Goal: Information Seeking & Learning: Find specific page/section

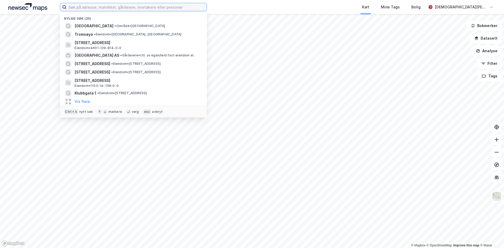
click at [136, 8] on input at bounding box center [136, 7] width 140 height 8
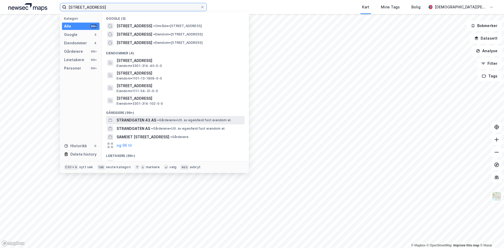
type input "[STREET_ADDRESS]"
click at [142, 119] on span "STRANDGATEN 43 AS" at bounding box center [137, 120] width 40 height 6
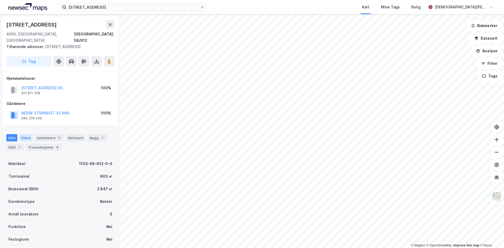
click at [26, 134] on div "Eiere" at bounding box center [25, 137] width 13 height 7
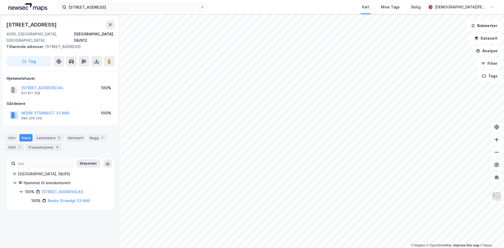
click at [22, 190] on icon at bounding box center [21, 192] width 4 height 4
click at [22, 190] on icon at bounding box center [21, 191] width 2 height 3
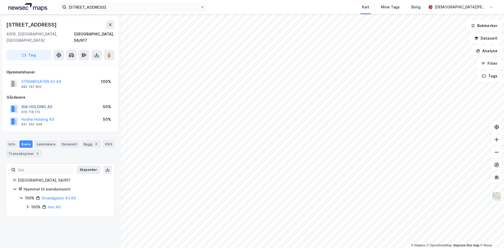
click at [0, 0] on button "SIAI HOLDING AS" at bounding box center [0, 0] width 0 height 0
click at [60, 196] on link "Strandgaten 43 AS" at bounding box center [58, 198] width 34 height 4
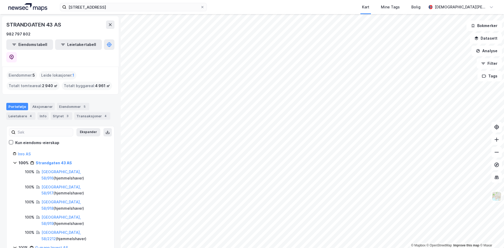
click at [54, 169] on div "[GEOGRAPHIC_DATA], 58/916 ( hjemmelshaver )" at bounding box center [74, 175] width 66 height 13
click at [54, 170] on link "[GEOGRAPHIC_DATA], 58/916" at bounding box center [60, 175] width 39 height 11
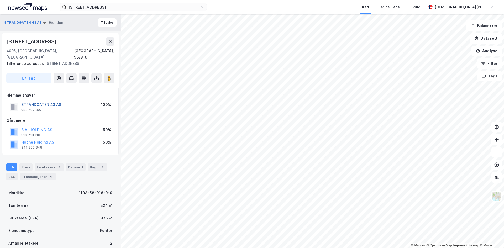
click at [0, 0] on button "STRANDGATEN 43 AS" at bounding box center [0, 0] width 0 height 0
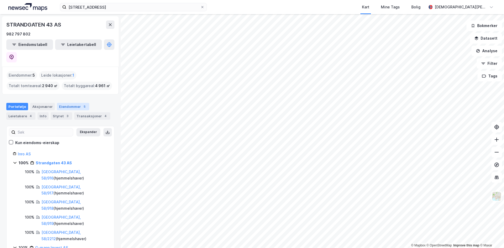
click at [68, 103] on div "Eiendommer 5" at bounding box center [73, 106] width 32 height 7
